Goal: Task Accomplishment & Management: Use online tool/utility

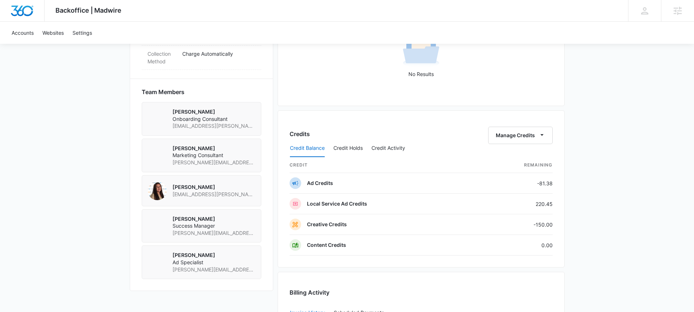
scroll to position [514, 0]
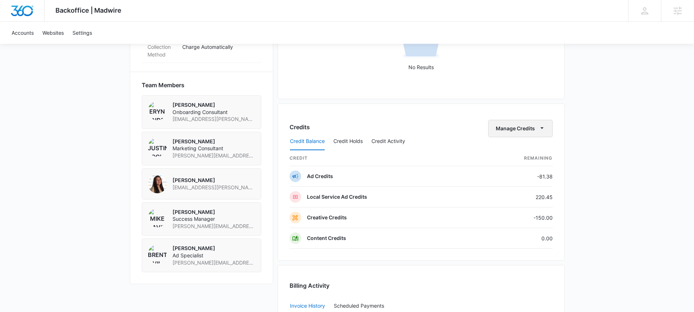
click at [547, 130] on button "Manage Credits" at bounding box center [520, 128] width 64 height 17
click at [530, 149] on div "Transfer Credits" at bounding box center [516, 151] width 38 height 5
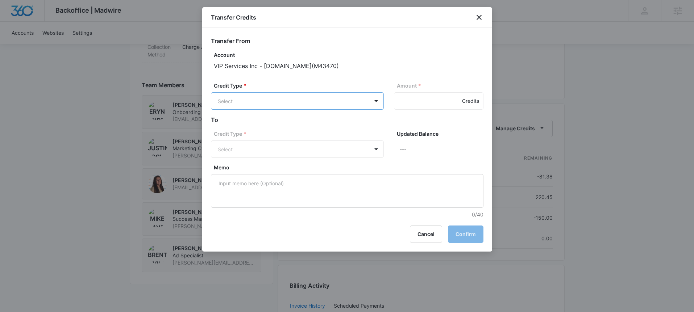
click at [331, 103] on body "Backoffice | Madwire Apps Settings MD [PERSON_NAME] [PERSON_NAME][EMAIL_ADDRESS…" at bounding box center [347, 31] width 694 height 1091
click at [303, 141] on div "LSA Credits (220.45 Credits)" at bounding box center [297, 146] width 154 height 12
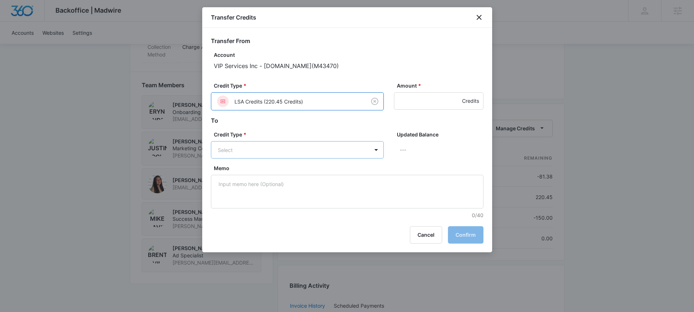
click at [325, 153] on body "Backoffice | Madwire Apps Settings MD [PERSON_NAME] [PERSON_NAME][EMAIL_ADDRESS…" at bounding box center [347, 31] width 694 height 1091
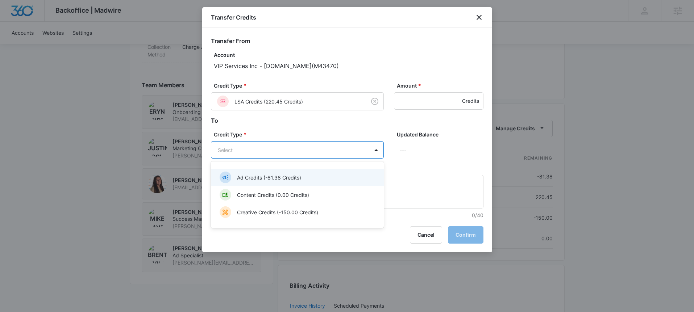
click at [316, 172] on div "Ad Credits (-81.38 Credits)" at bounding box center [297, 178] width 154 height 12
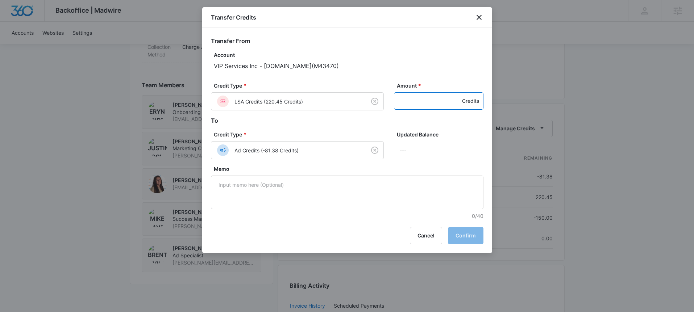
click at [411, 108] on input "Amount *" at bounding box center [439, 100] width 90 height 17
type input "220.45"
click at [457, 233] on button "Confirm" at bounding box center [466, 235] width 36 height 17
